Goal: Task Accomplishment & Management: Use online tool/utility

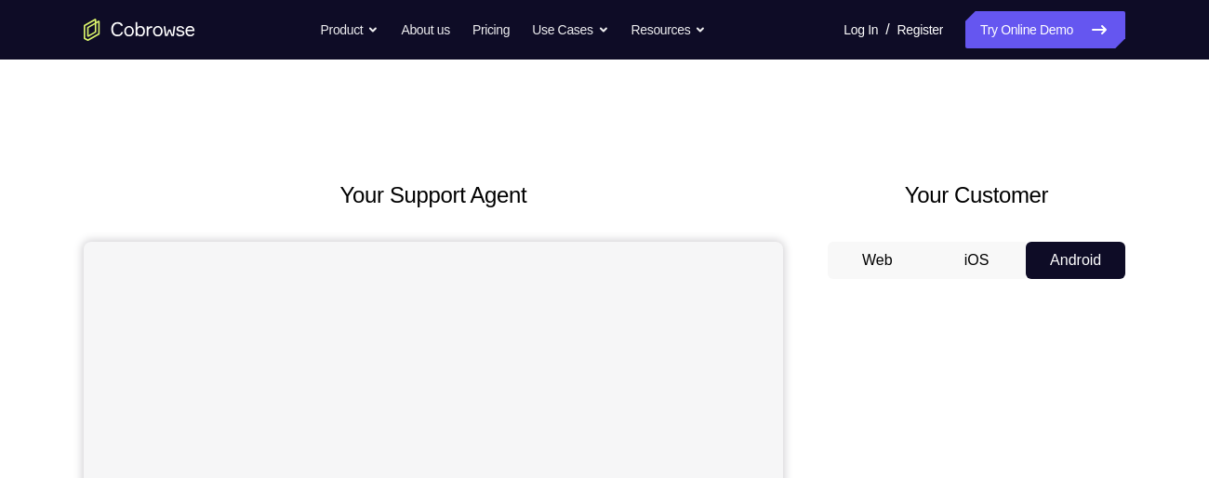
click at [1071, 257] on button "Android" at bounding box center [1076, 260] width 100 height 37
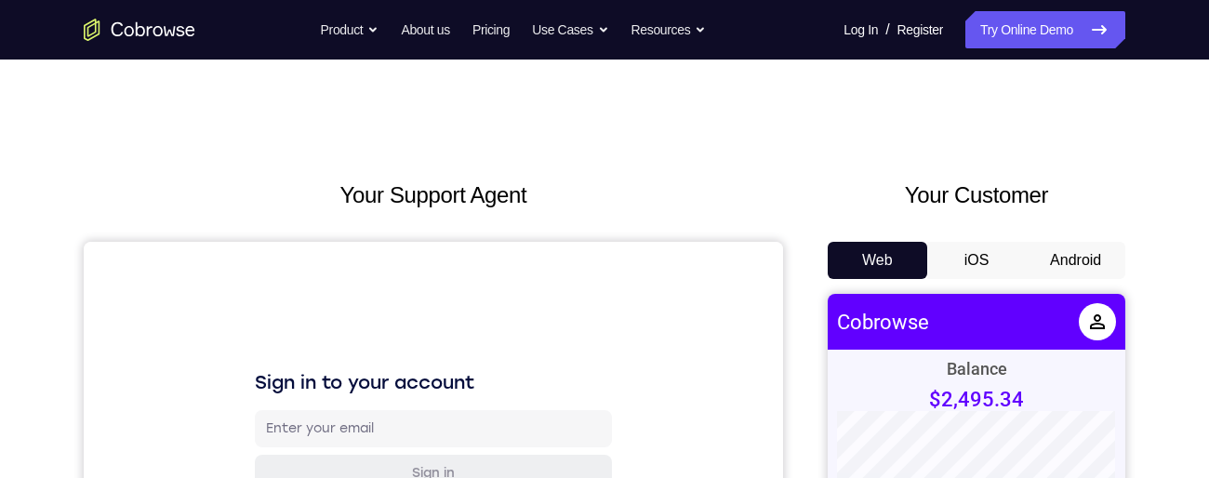
click at [1071, 259] on button "Android" at bounding box center [1076, 260] width 100 height 37
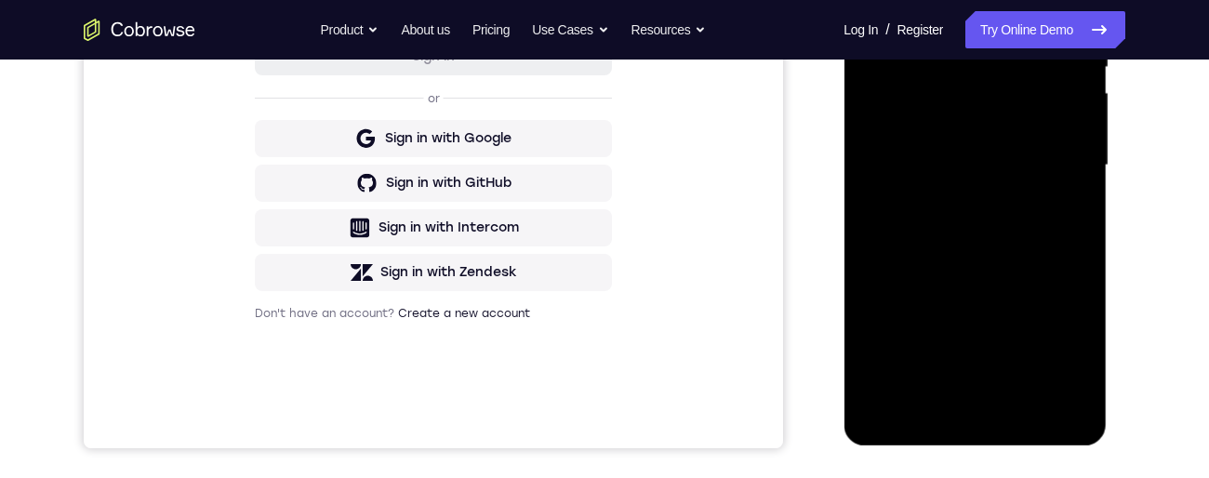
scroll to position [466, 0]
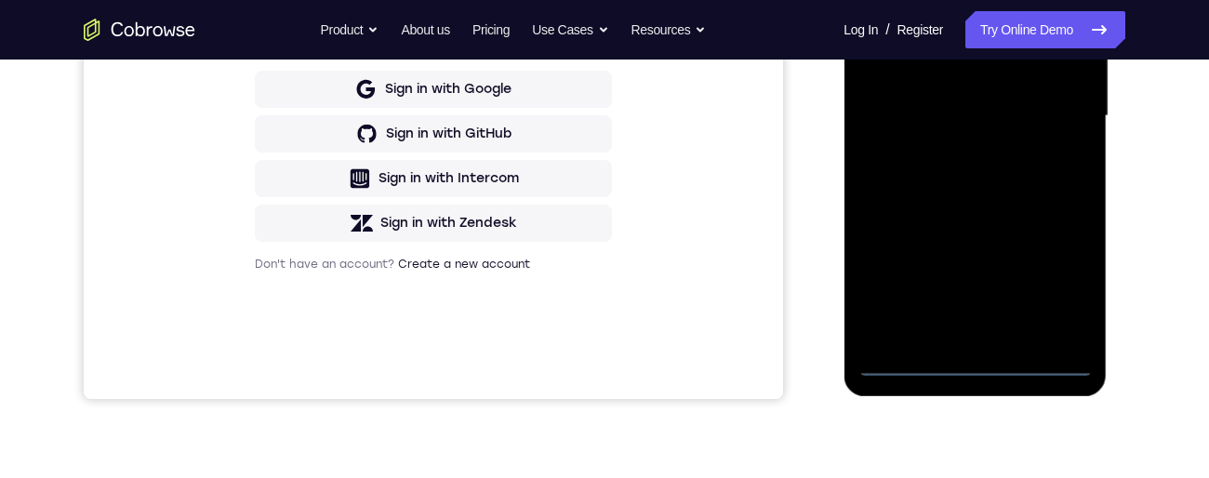
click at [973, 365] on div at bounding box center [975, 116] width 234 height 521
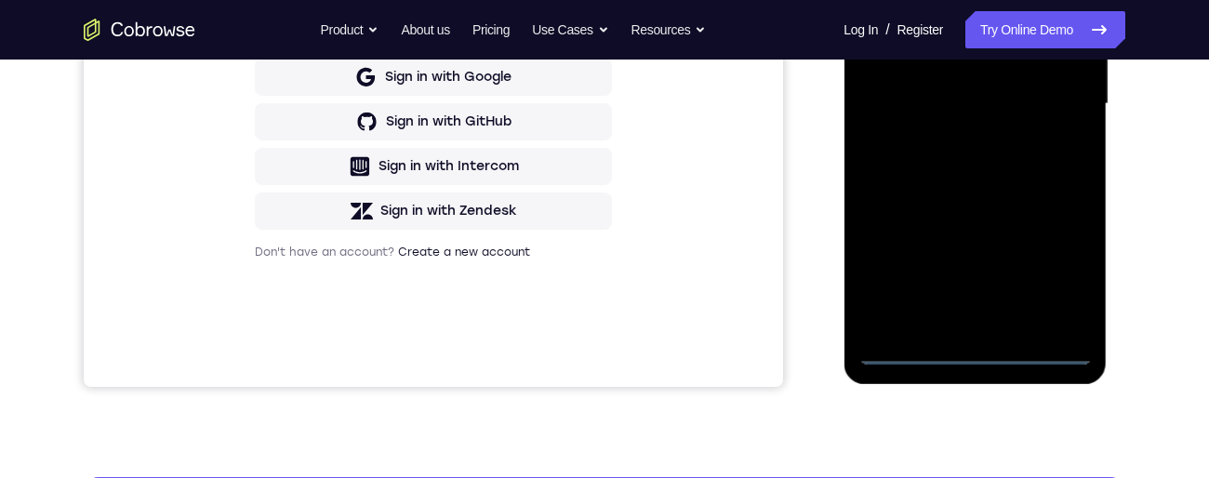
click at [978, 354] on div at bounding box center [975, 104] width 234 height 521
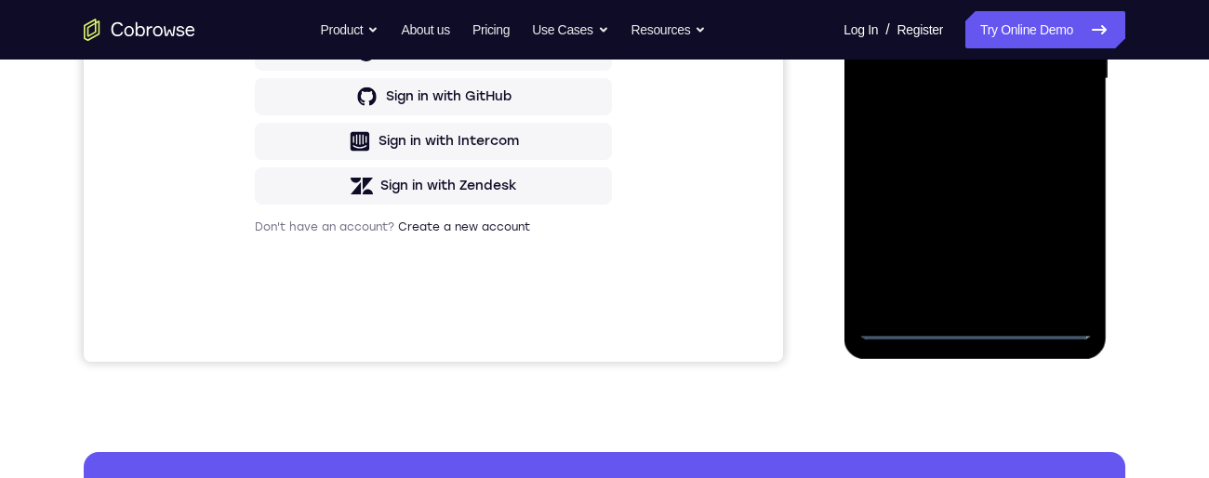
click at [976, 323] on div at bounding box center [975, 79] width 234 height 521
click at [1057, 242] on div at bounding box center [975, 79] width 234 height 521
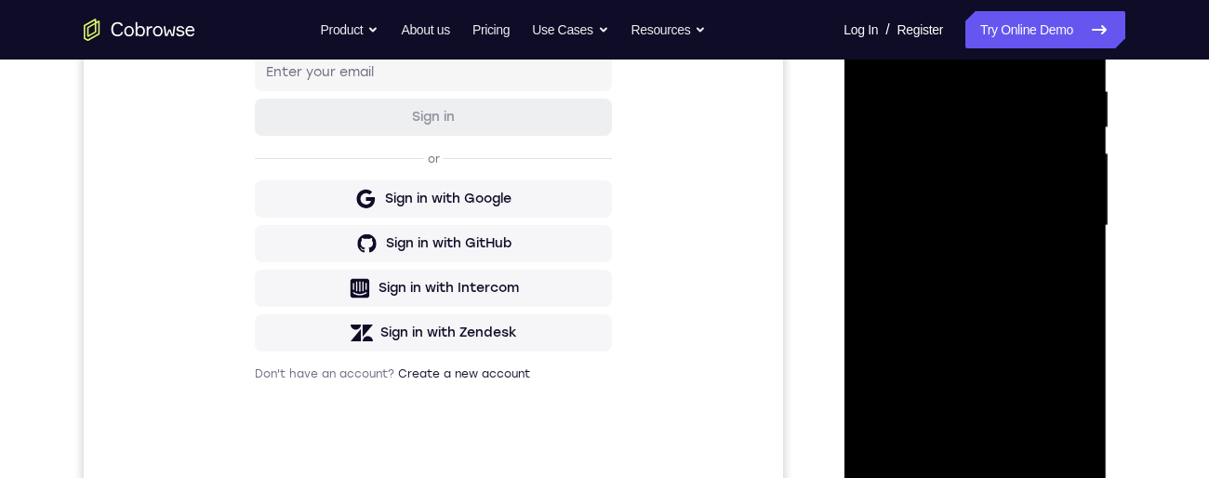
click at [1051, 390] on div at bounding box center [975, 226] width 234 height 521
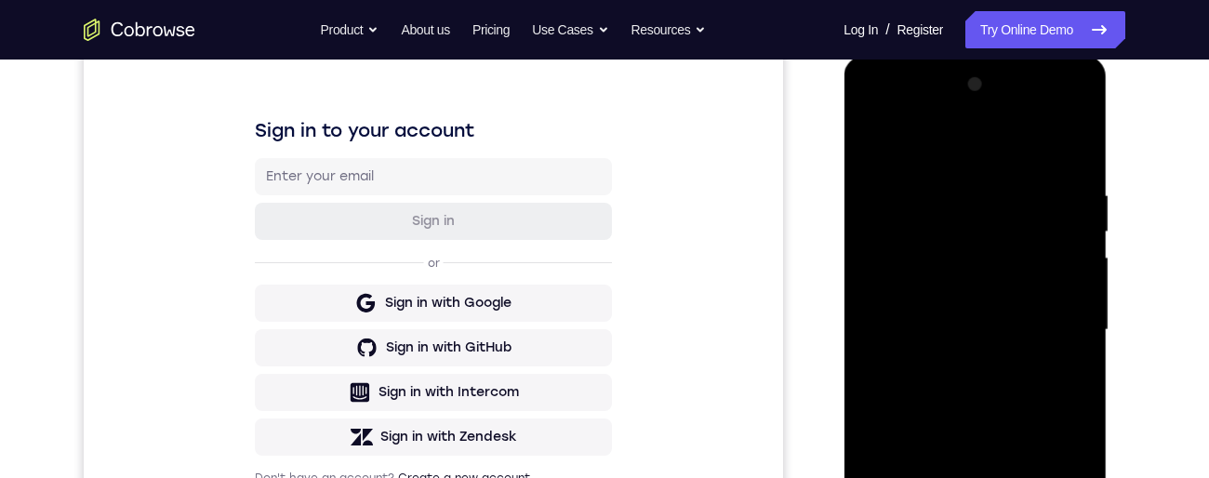
scroll to position [242, 0]
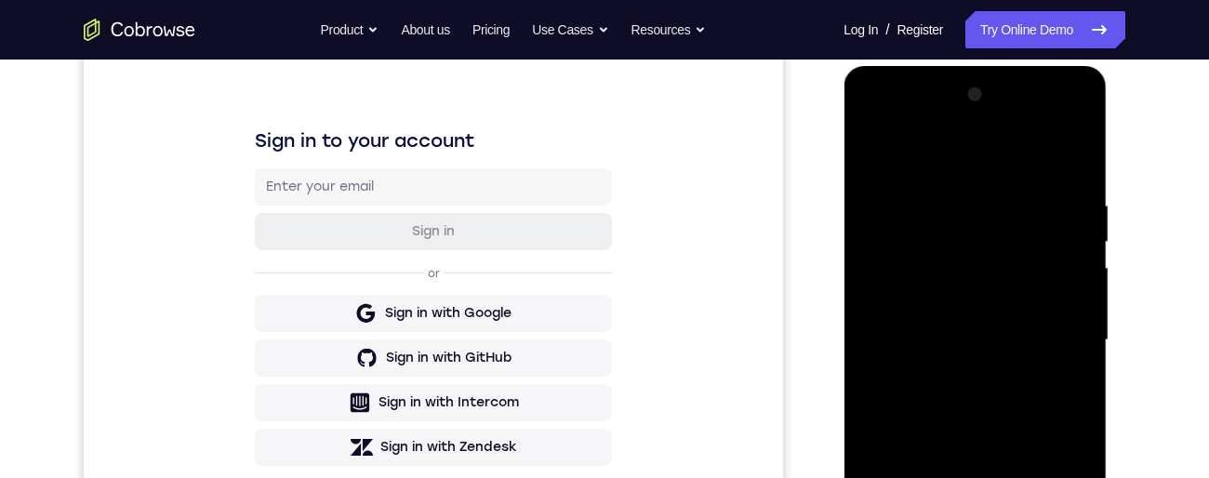
click at [982, 165] on div at bounding box center [975, 340] width 234 height 521
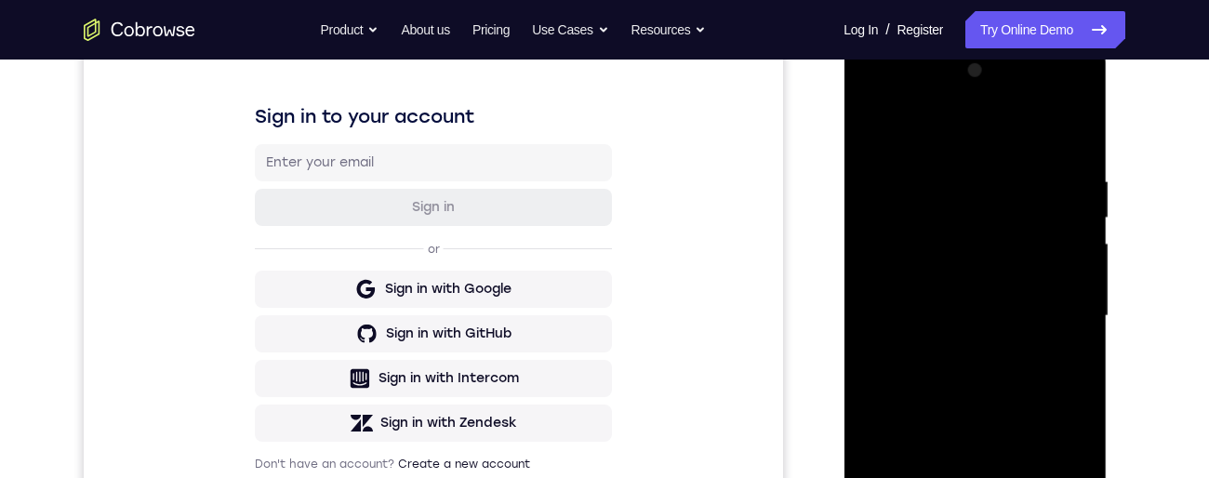
click at [976, 133] on div at bounding box center [975, 316] width 234 height 521
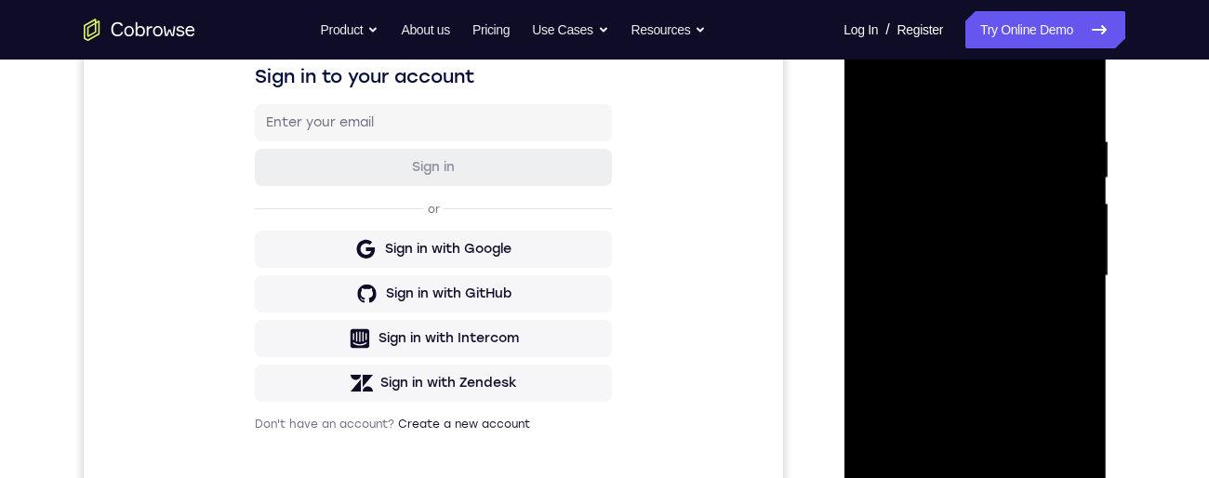
click at [1051, 284] on div at bounding box center [975, 276] width 234 height 521
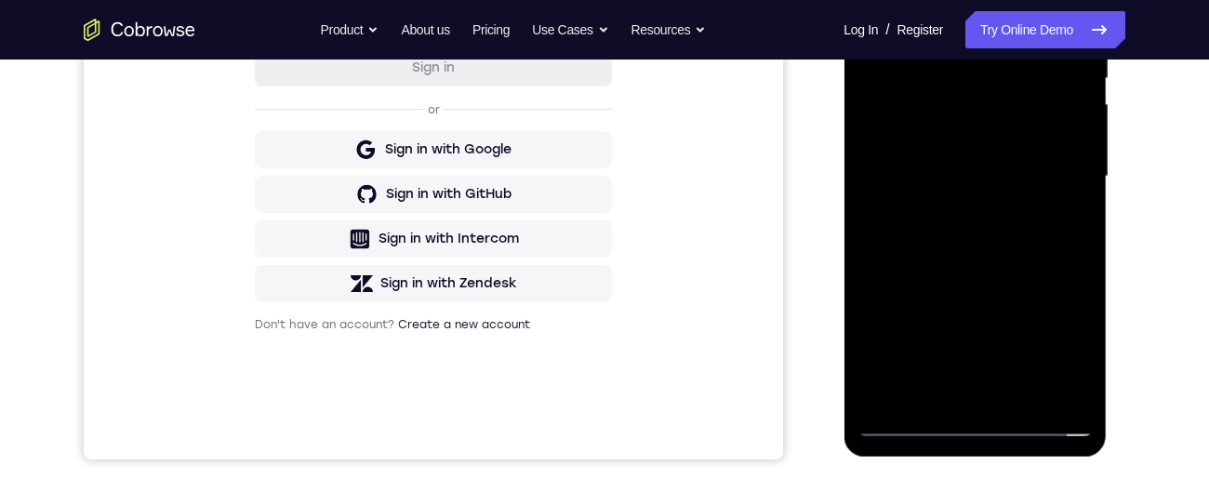
scroll to position [407, 0]
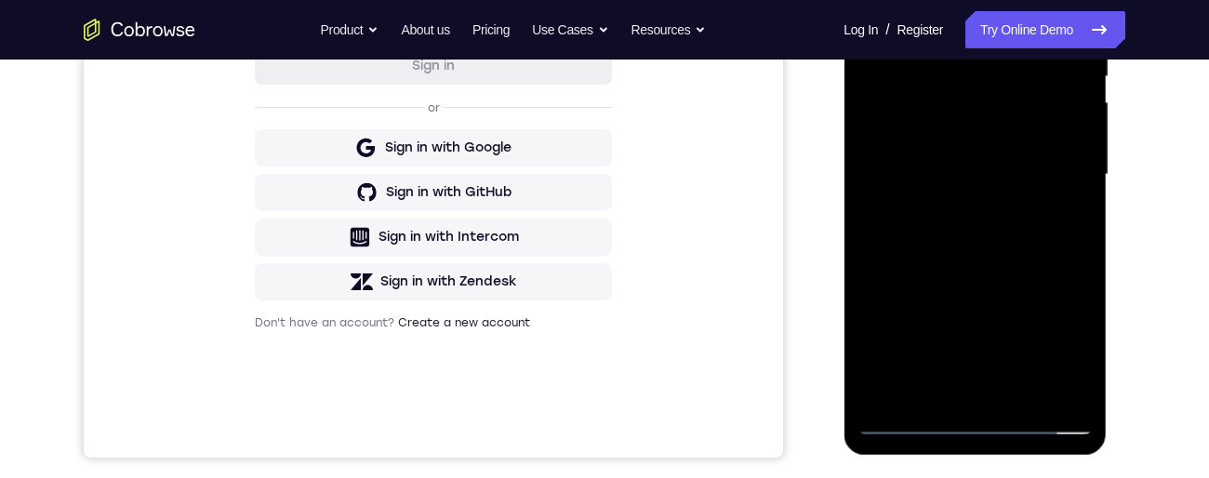
click at [956, 391] on div at bounding box center [975, 174] width 234 height 521
click at [956, 395] on div at bounding box center [975, 174] width 234 height 521
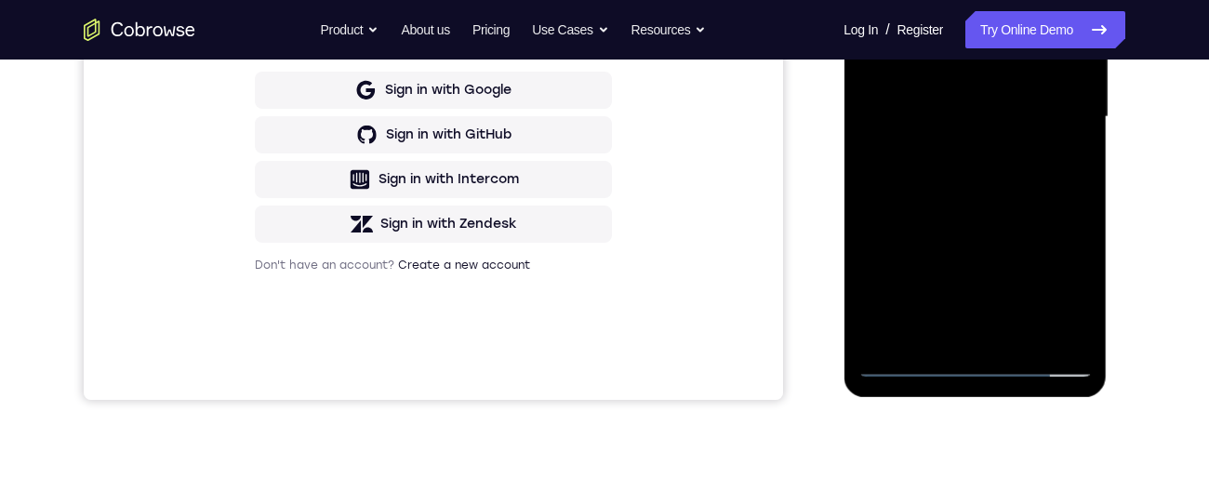
click at [948, 341] on div at bounding box center [975, 117] width 234 height 521
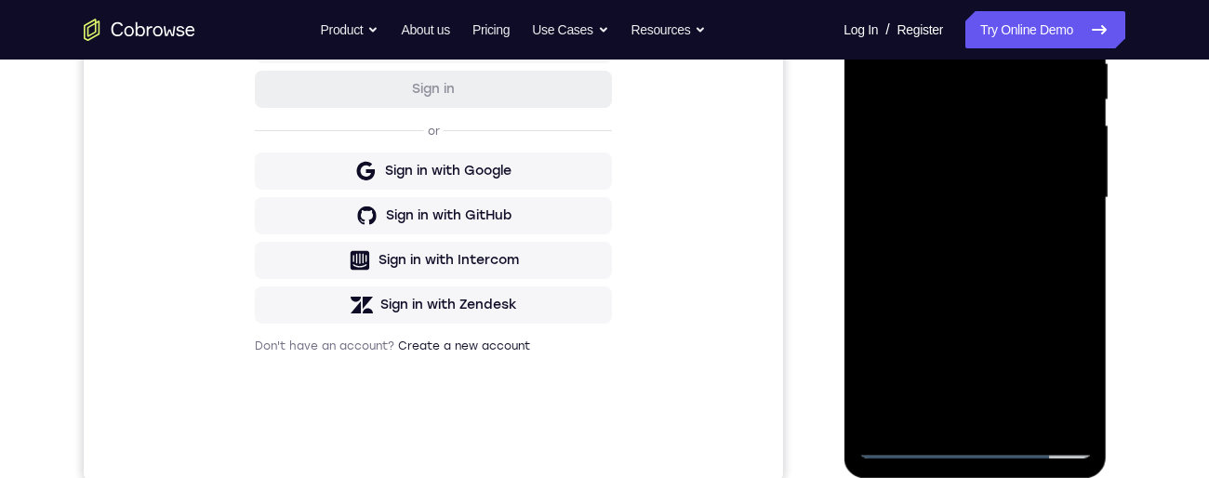
scroll to position [382, 0]
click at [999, 183] on div at bounding box center [975, 200] width 234 height 521
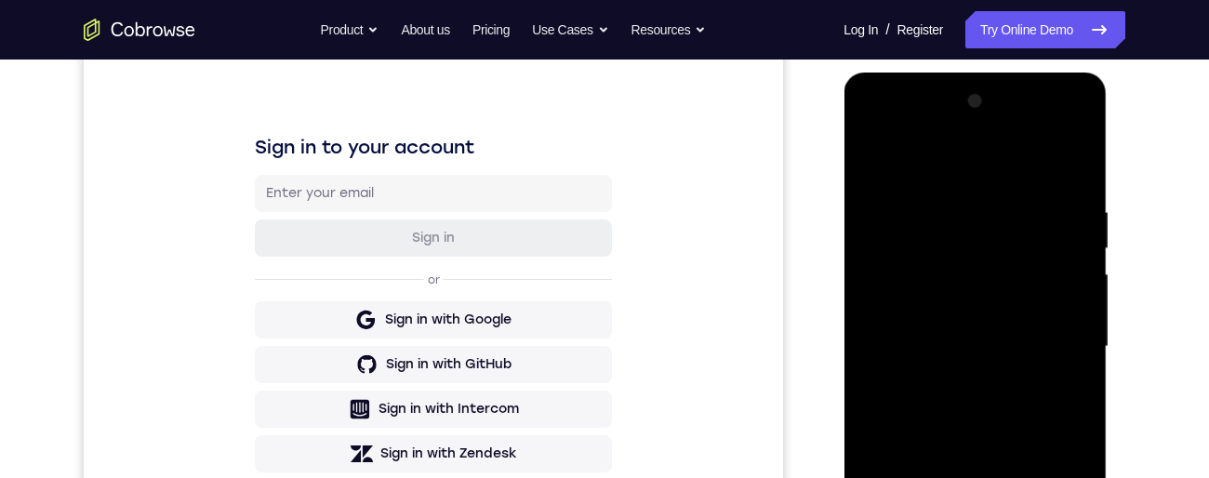
scroll to position [231, 0]
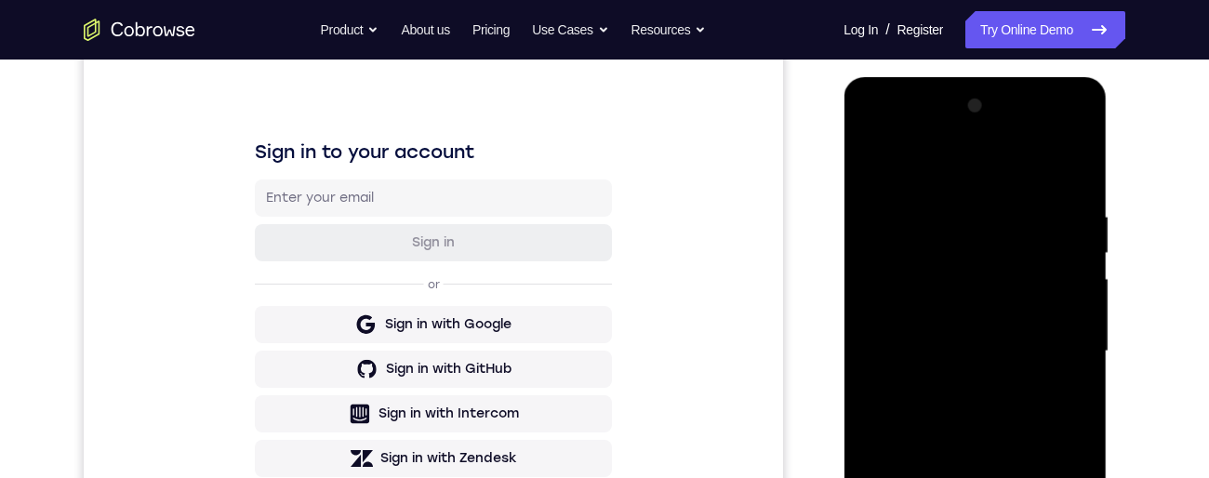
click at [872, 166] on div at bounding box center [975, 351] width 234 height 521
click at [870, 166] on div at bounding box center [975, 351] width 234 height 521
click at [870, 168] on div at bounding box center [975, 351] width 234 height 521
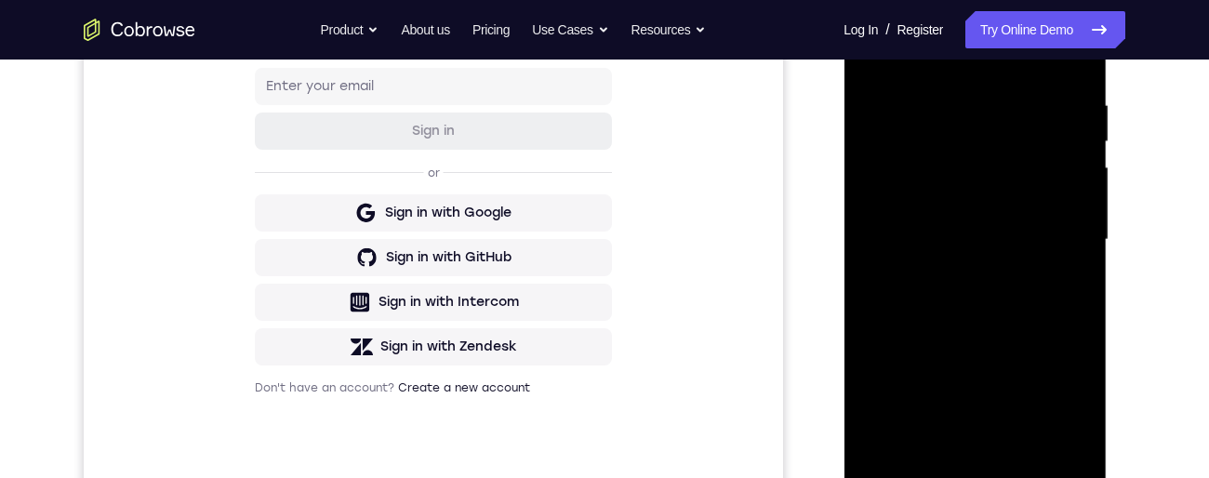
scroll to position [238, 0]
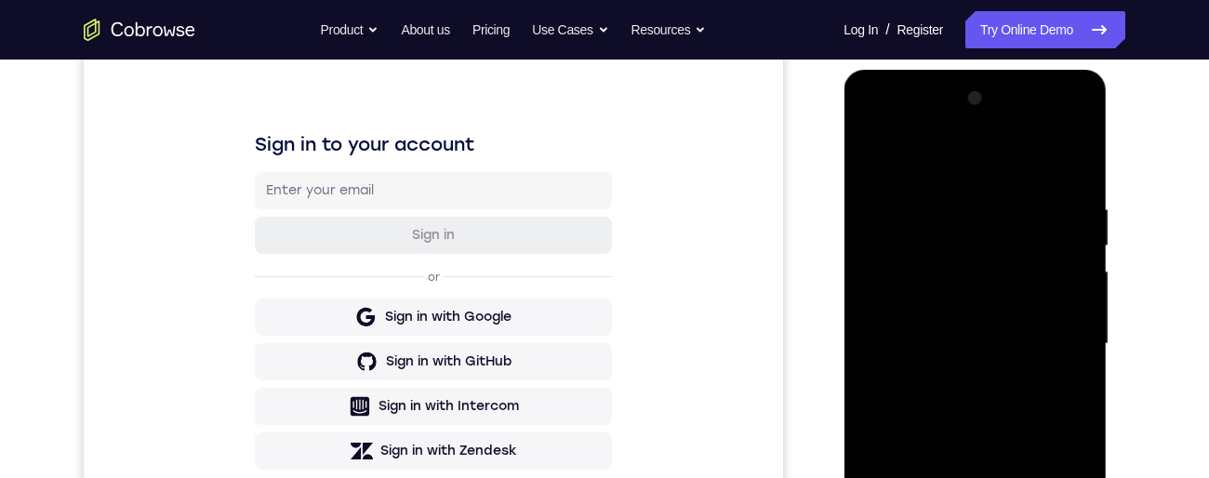
click at [870, 157] on div at bounding box center [975, 344] width 234 height 521
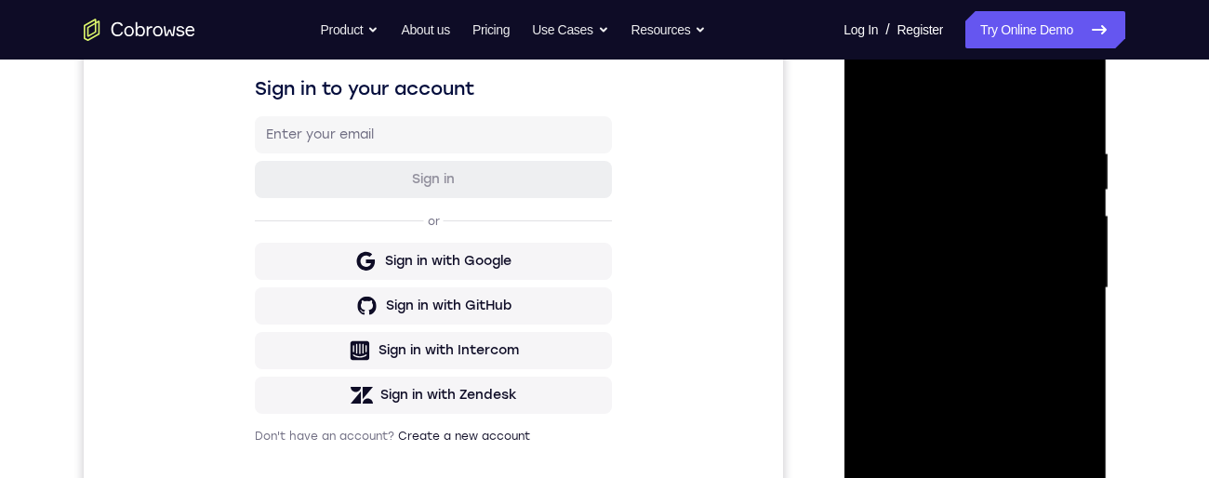
scroll to position [345, 0]
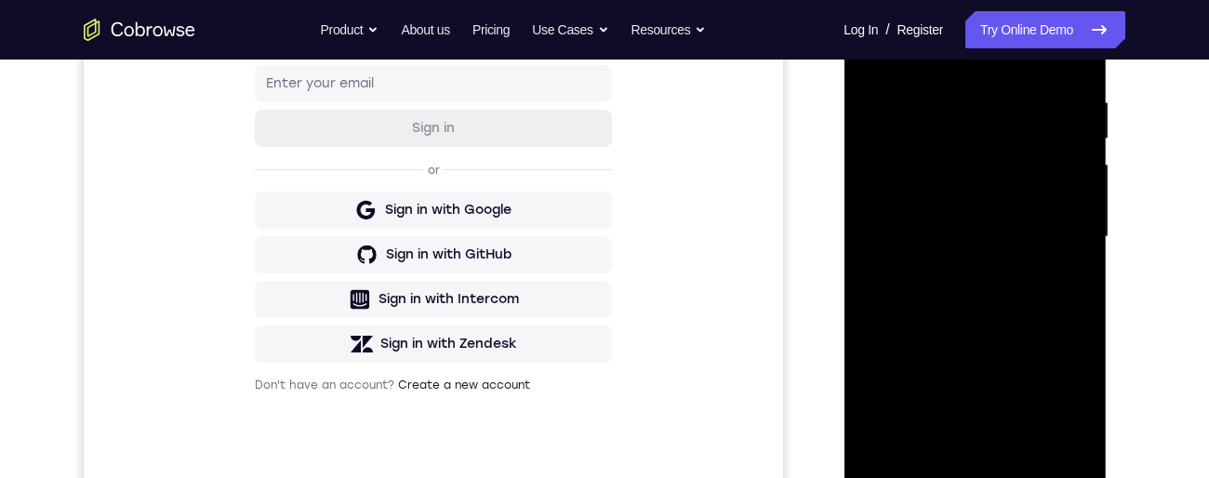
click at [872, 178] on div at bounding box center [975, 237] width 234 height 521
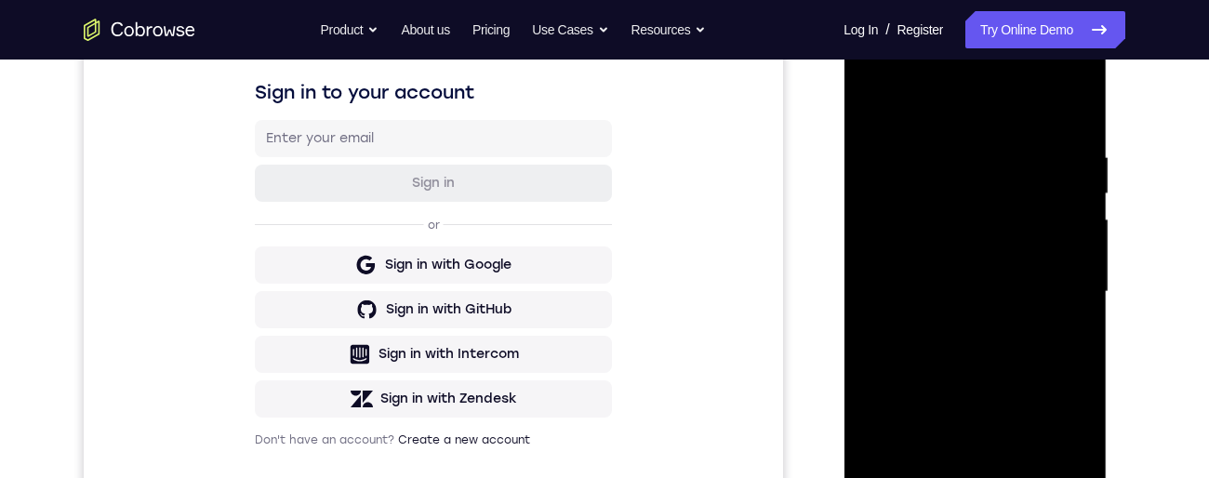
click at [952, 271] on div at bounding box center [975, 292] width 234 height 521
click at [1054, 294] on div at bounding box center [975, 292] width 234 height 521
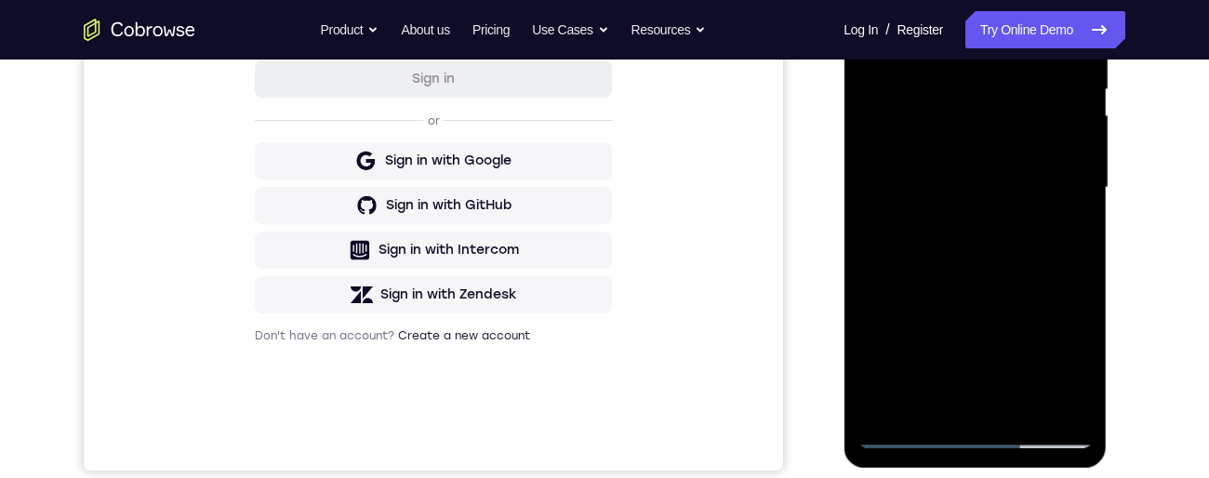
scroll to position [404, 0]
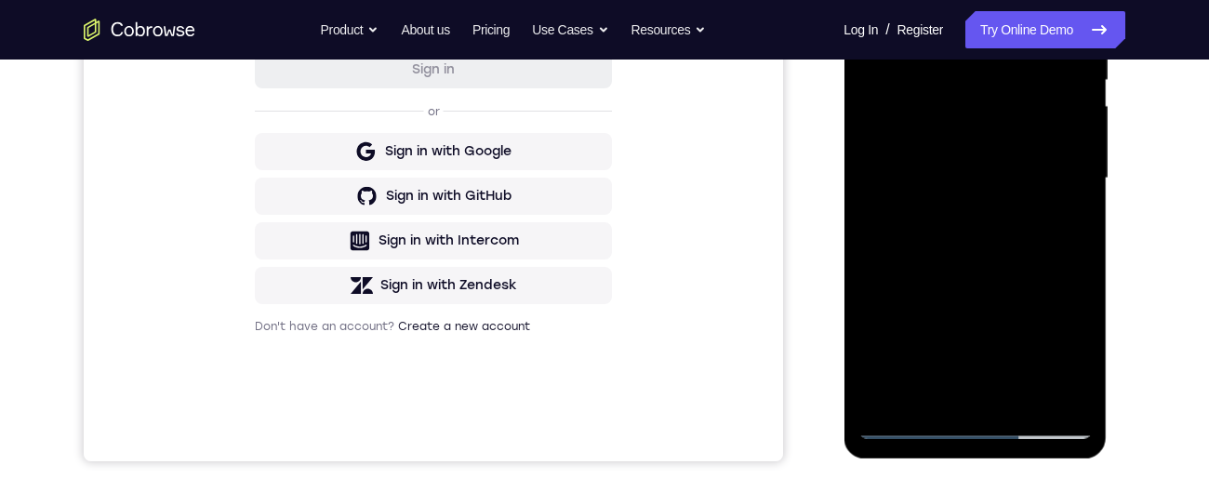
click at [911, 426] on div at bounding box center [975, 178] width 234 height 521
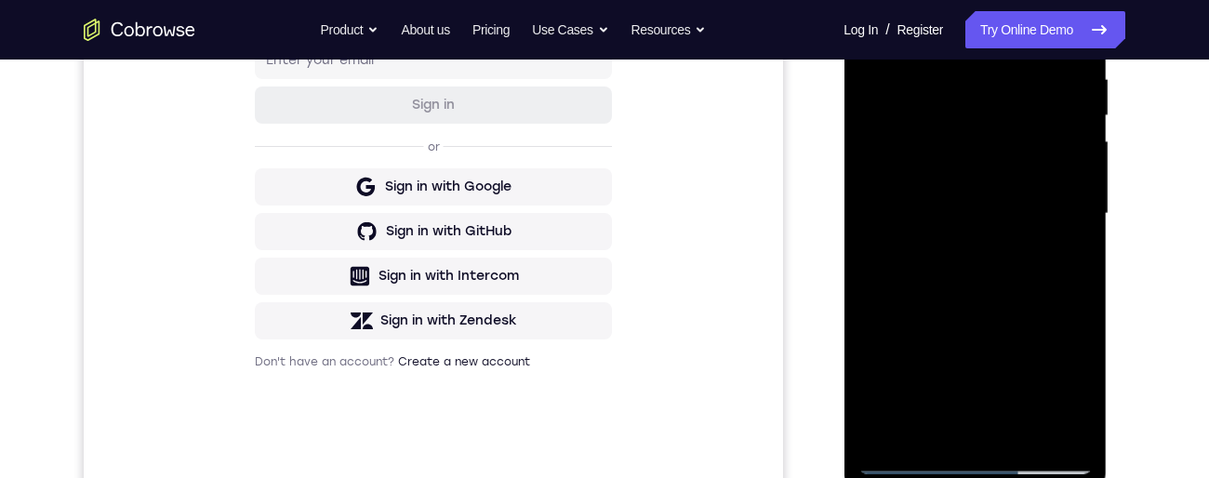
scroll to position [323, 0]
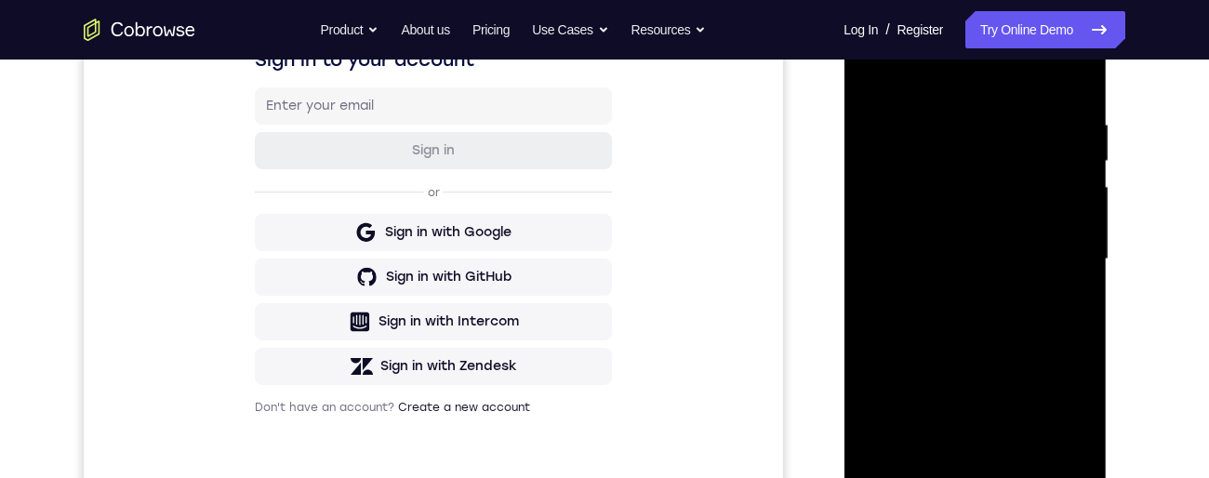
click at [1023, 246] on div at bounding box center [975, 259] width 234 height 521
click at [978, 295] on div at bounding box center [975, 259] width 234 height 521
click at [987, 245] on div at bounding box center [975, 259] width 234 height 521
click at [0, 60] on div "Your Support Agent Your Customer Web iOS Android Next Steps We’d be happy to gi…" at bounding box center [604, 350] width 1209 height 1227
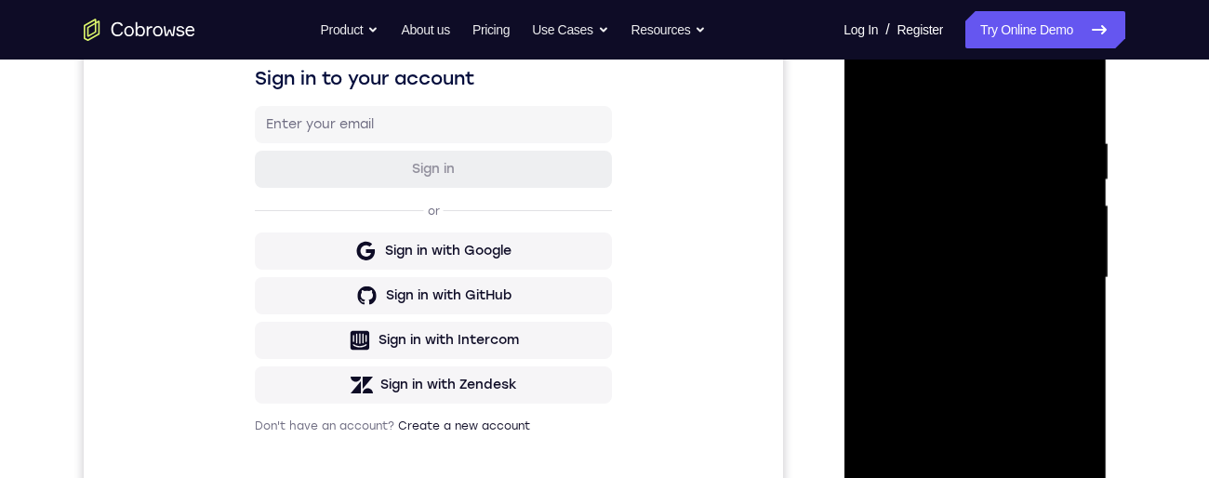
scroll to position [95, 0]
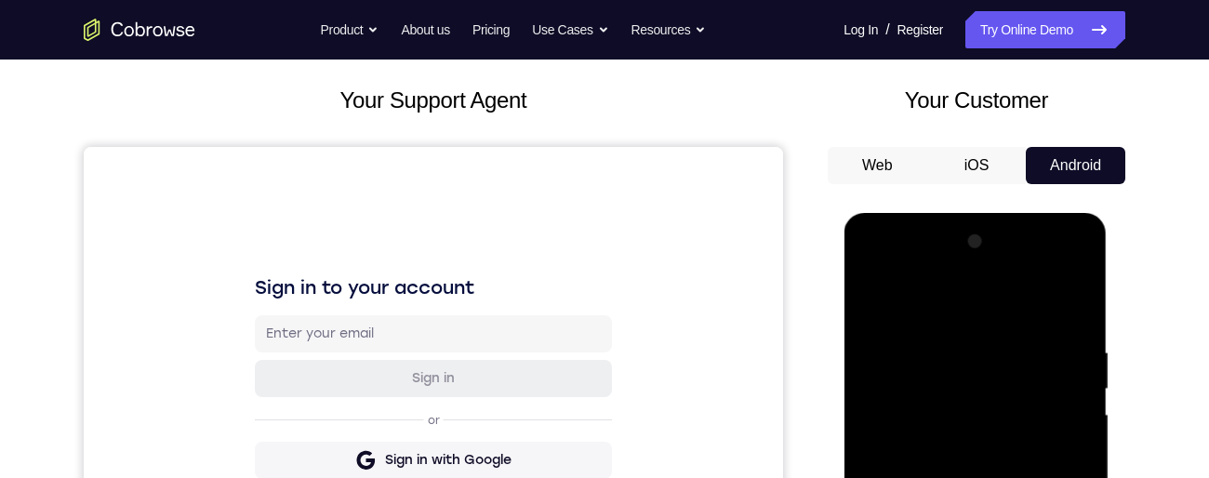
click at [867, 184] on button "Web" at bounding box center [878, 165] width 100 height 37
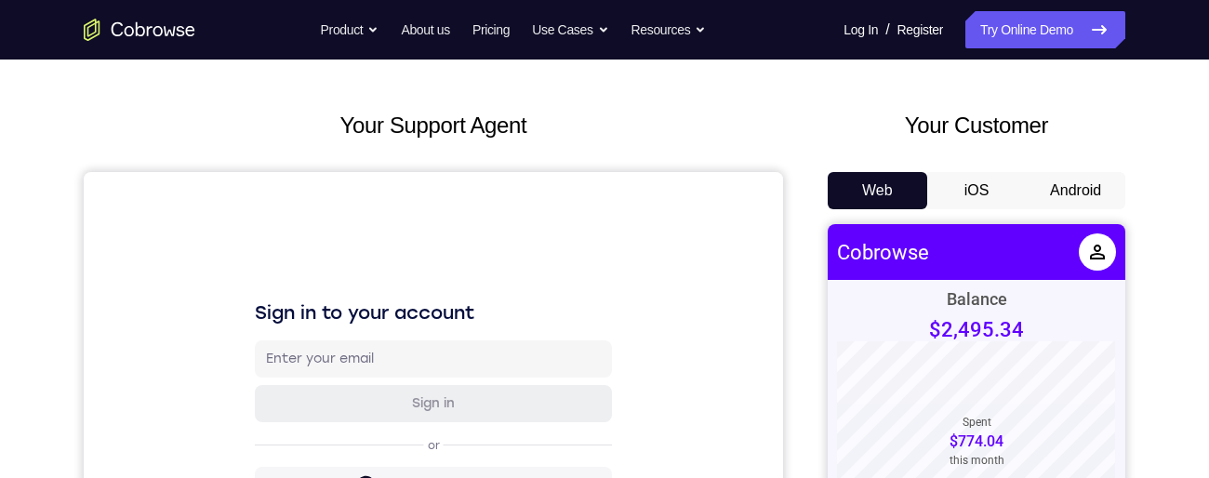
click at [1070, 192] on button "Android" at bounding box center [1076, 190] width 100 height 37
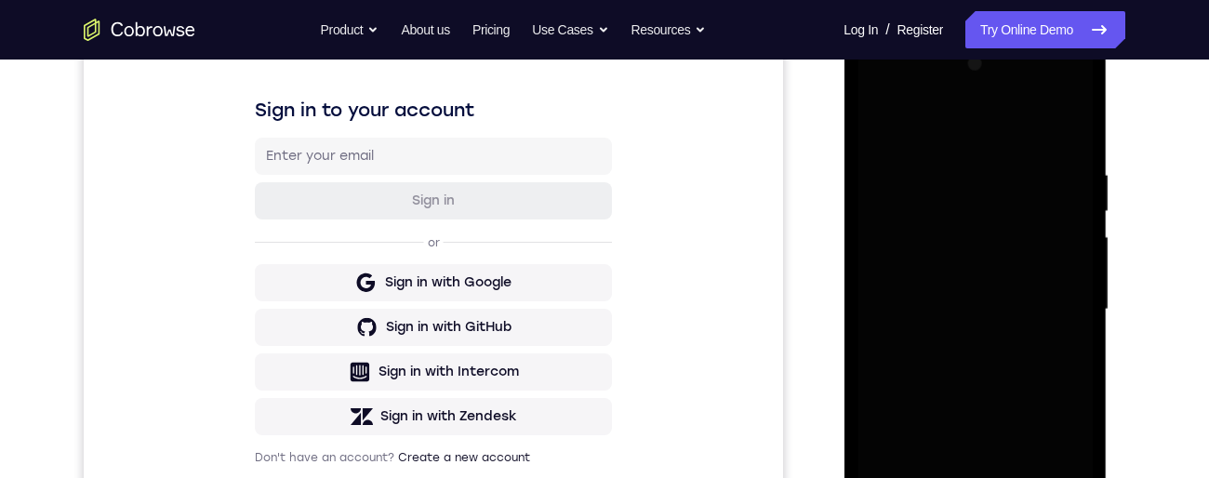
scroll to position [121, 0]
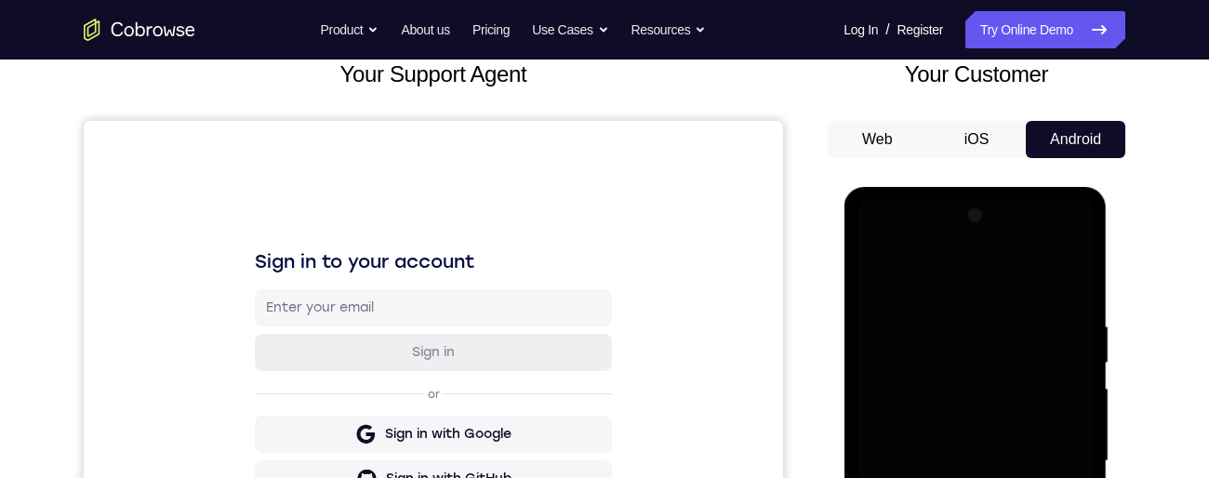
click at [979, 140] on button "iOS" at bounding box center [977, 139] width 100 height 37
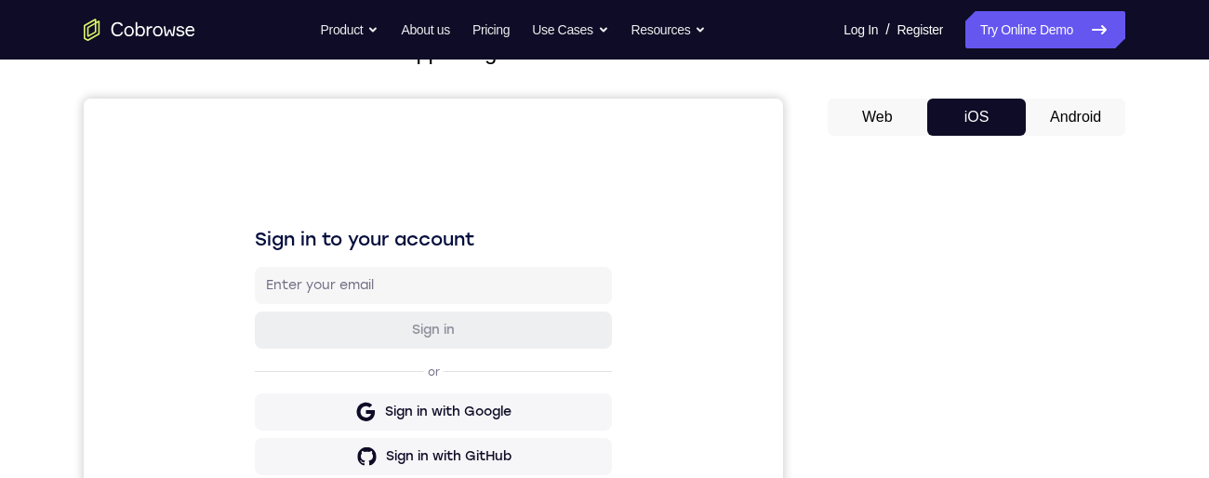
scroll to position [150, 0]
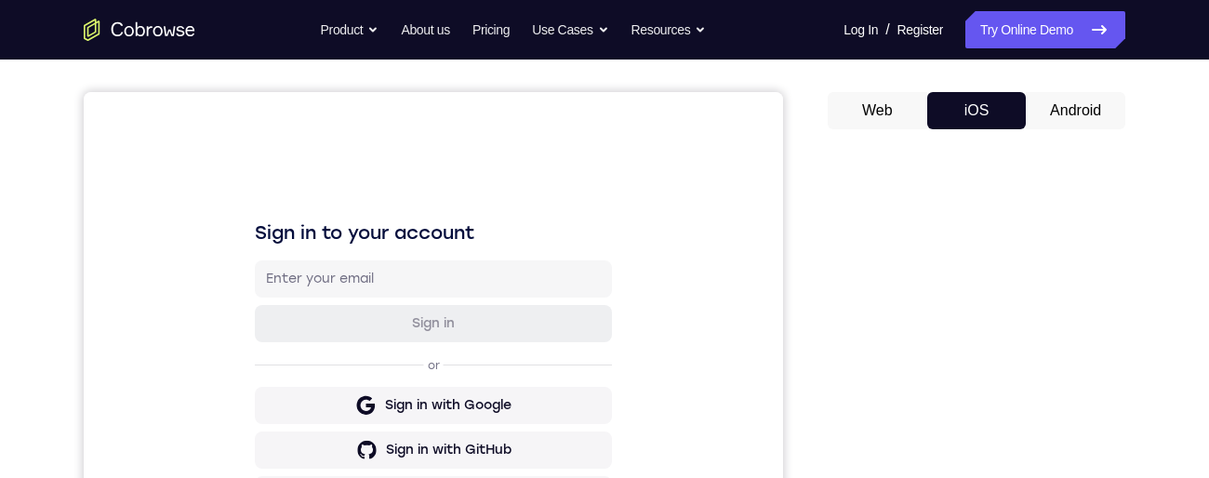
click at [1094, 113] on button "Android" at bounding box center [1076, 110] width 100 height 37
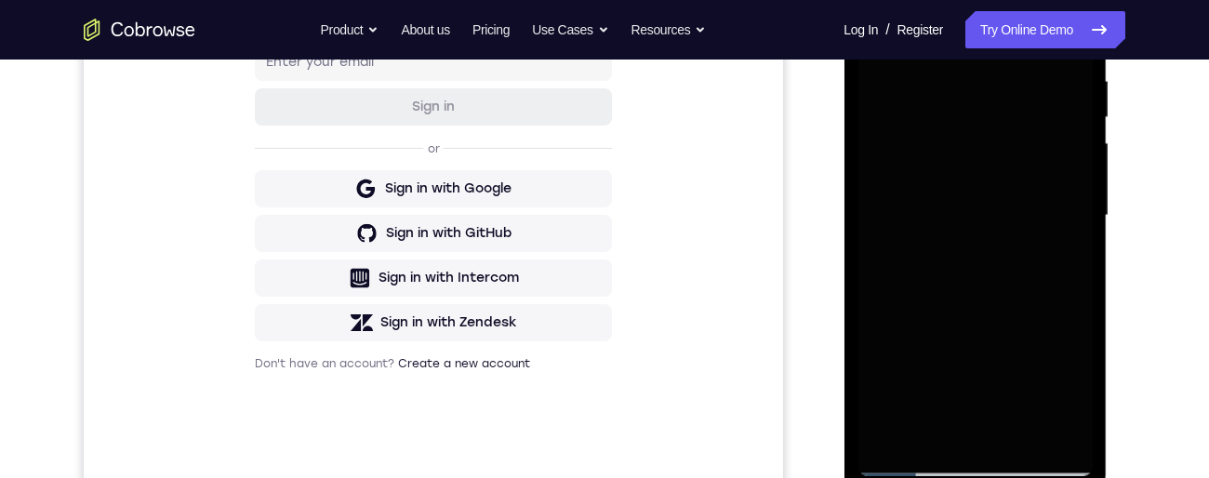
scroll to position [385, 0]
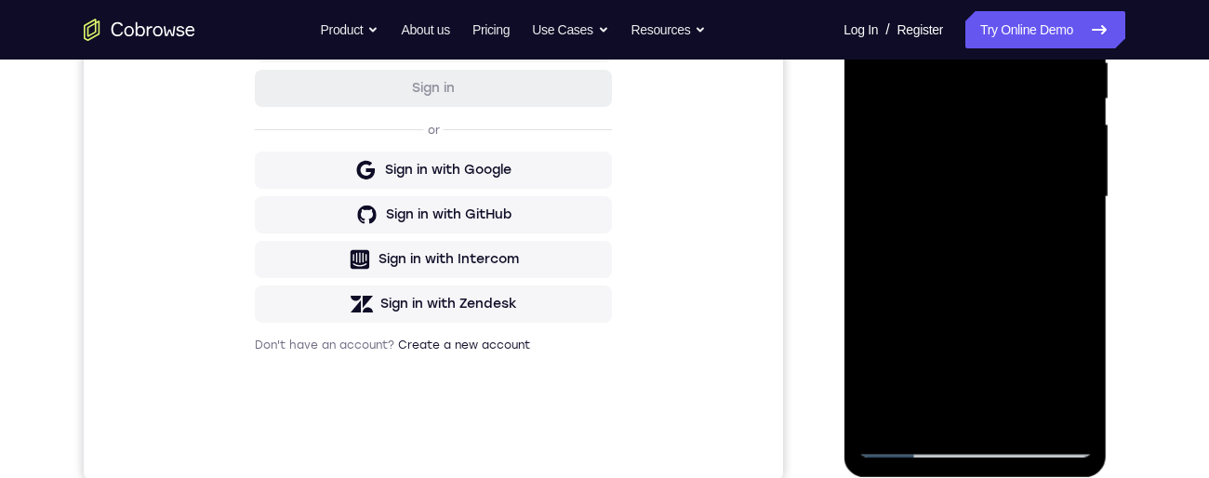
click at [986, 451] on div at bounding box center [975, 197] width 234 height 521
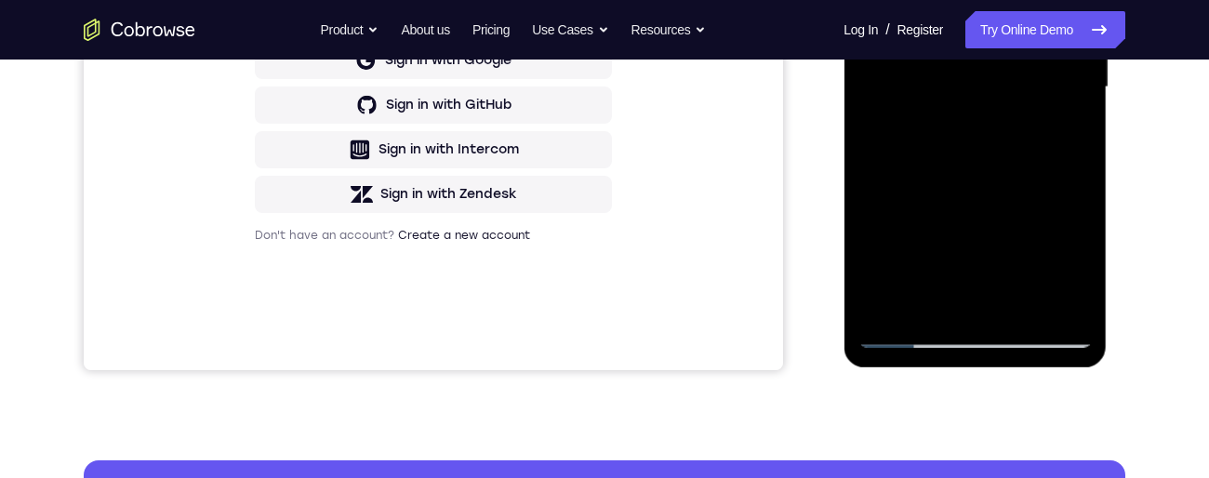
click at [981, 338] on div at bounding box center [975, 87] width 234 height 521
click at [975, 338] on div at bounding box center [975, 87] width 234 height 521
click at [978, 338] on div at bounding box center [975, 87] width 234 height 521
click at [980, 338] on div at bounding box center [975, 87] width 234 height 521
click at [977, 338] on div at bounding box center [975, 87] width 234 height 521
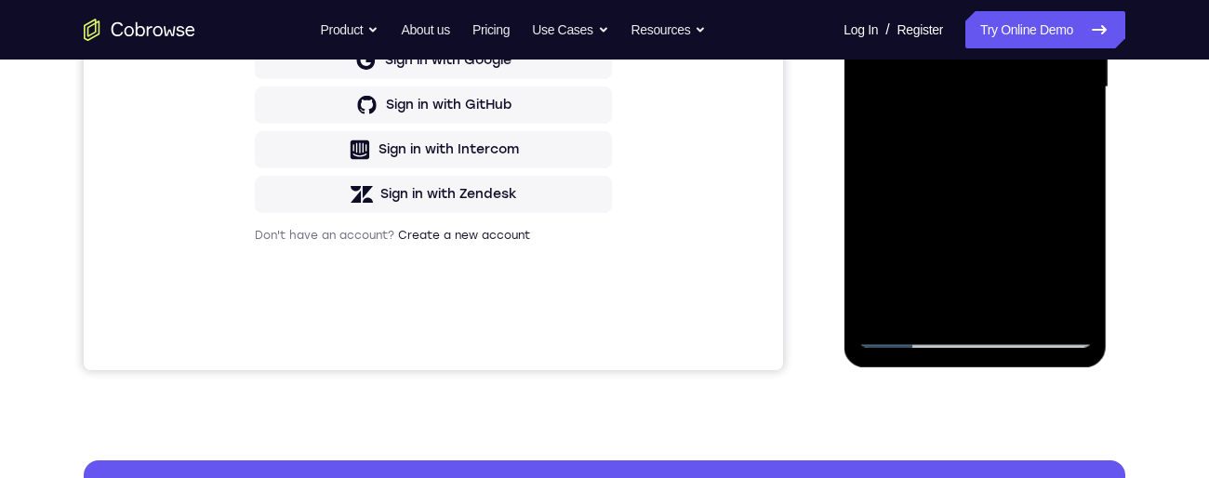
click at [978, 338] on div at bounding box center [975, 87] width 234 height 521
click at [982, 341] on div at bounding box center [975, 87] width 234 height 521
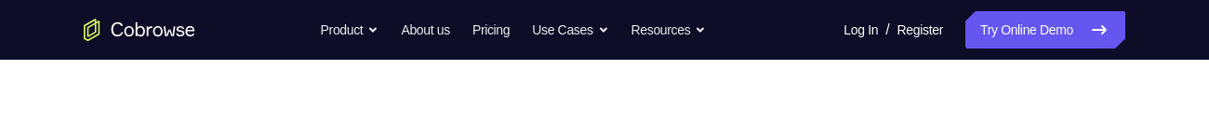
scroll to position [0, 0]
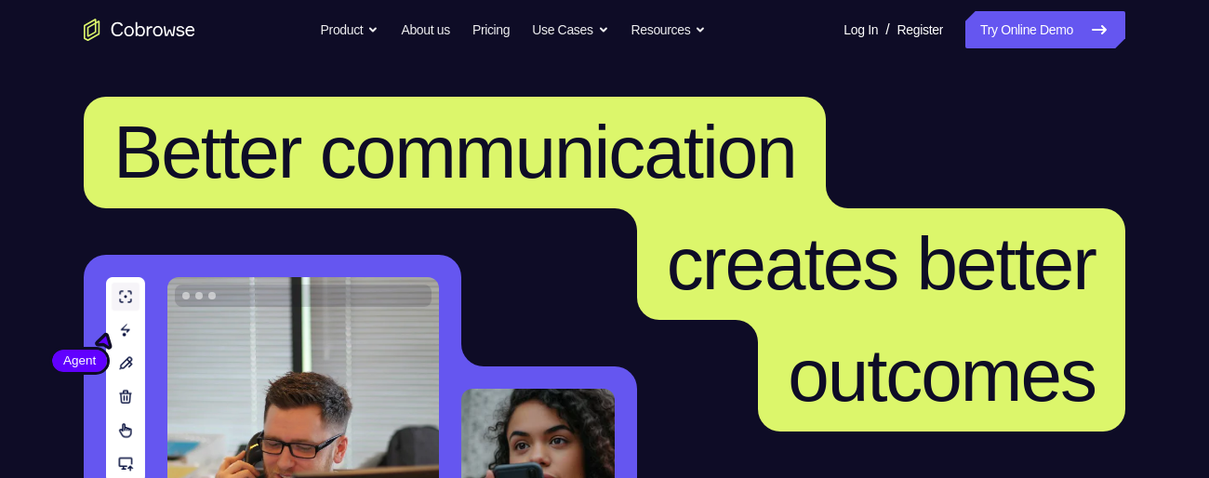
click at [1058, 26] on link "Try Online Demo" at bounding box center [1045, 29] width 160 height 37
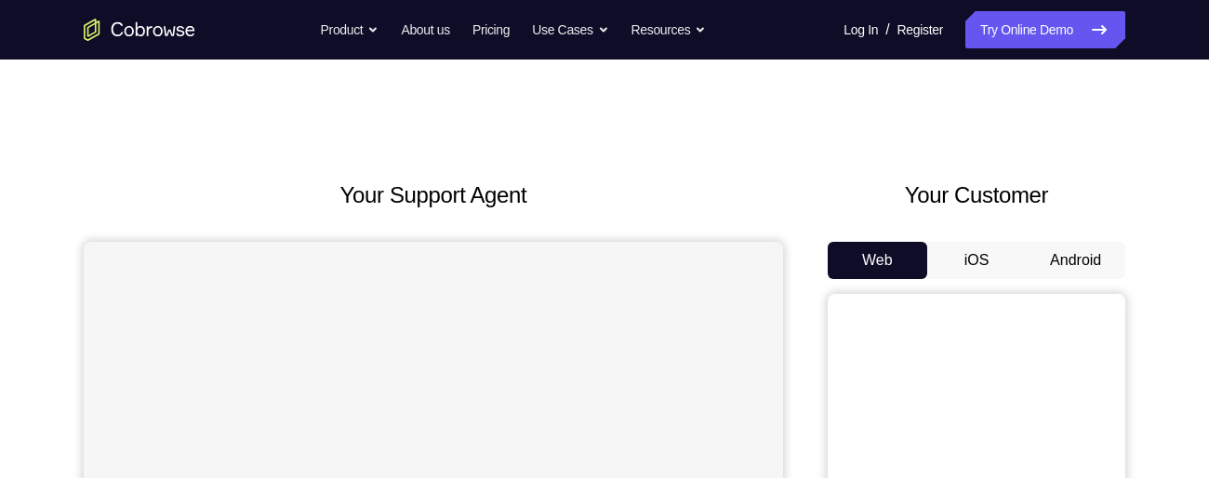
click at [1059, 264] on button "Android" at bounding box center [1076, 260] width 100 height 37
